Goal: Find specific page/section: Find specific page/section

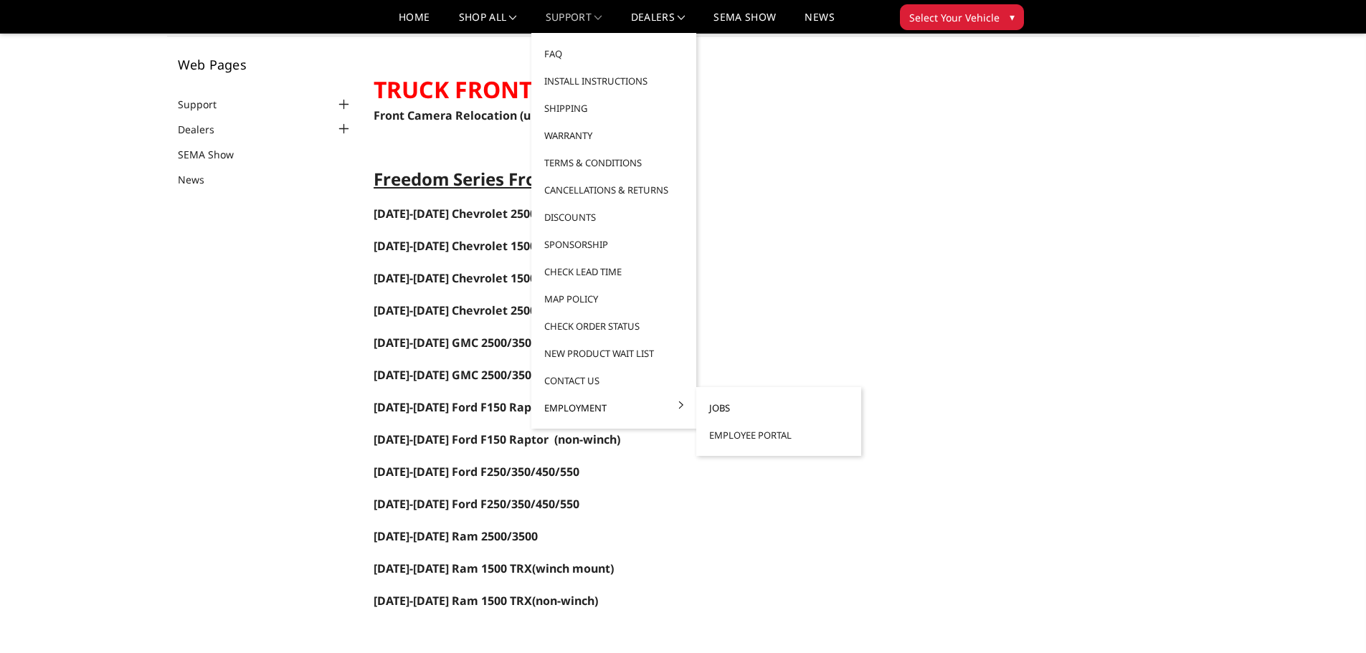
click at [729, 411] on link "Jobs" at bounding box center [778, 407] width 153 height 27
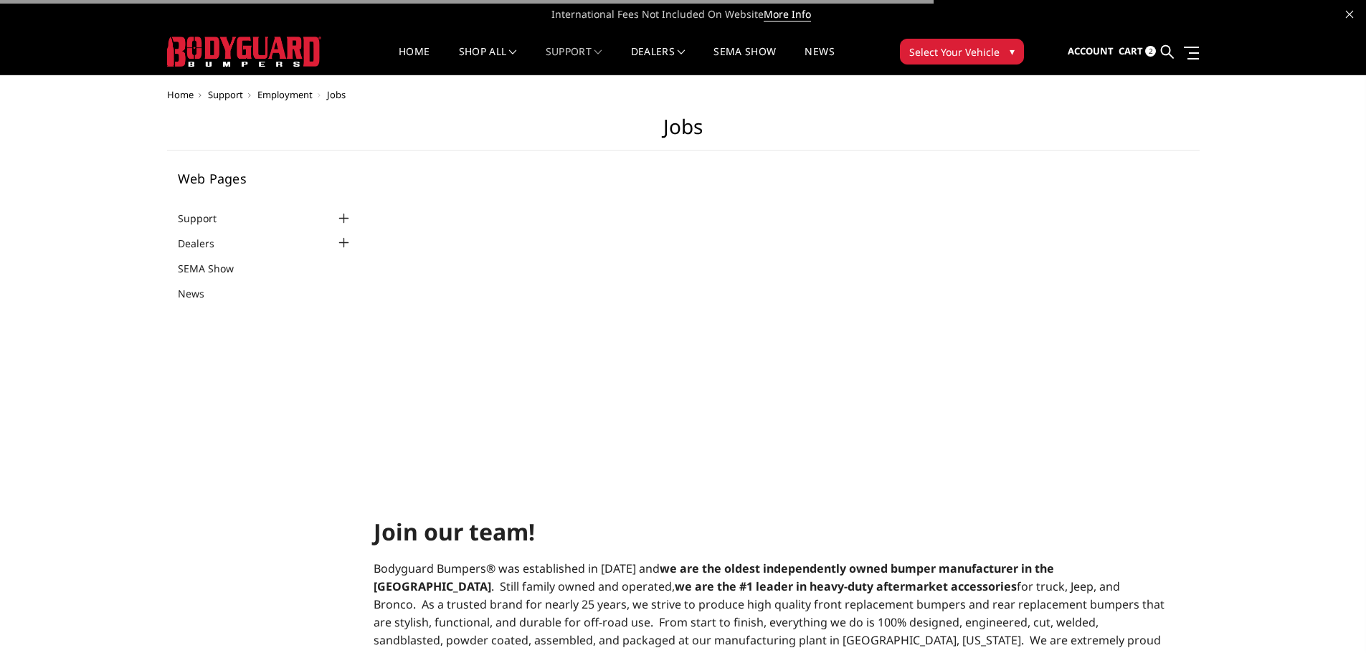
select select "US"
click at [413, 49] on link "Home" at bounding box center [414, 61] width 31 height 28
